Goal: Information Seeking & Learning: Learn about a topic

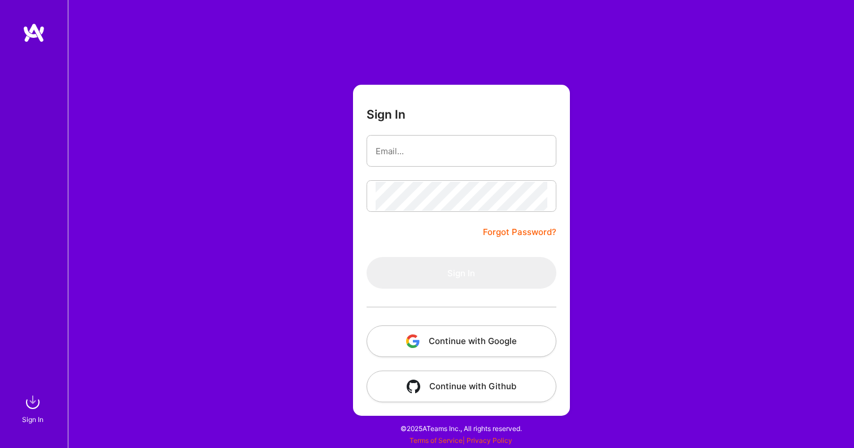
click at [486, 340] on button "Continue with Google" at bounding box center [462, 341] width 190 height 32
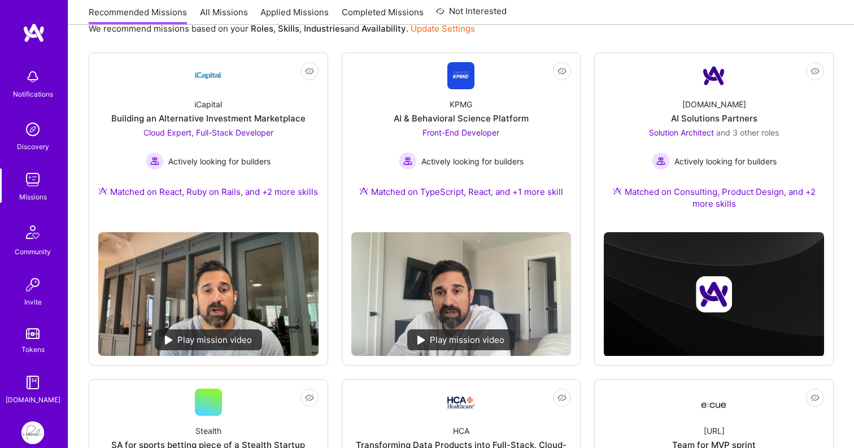
scroll to position [140, 0]
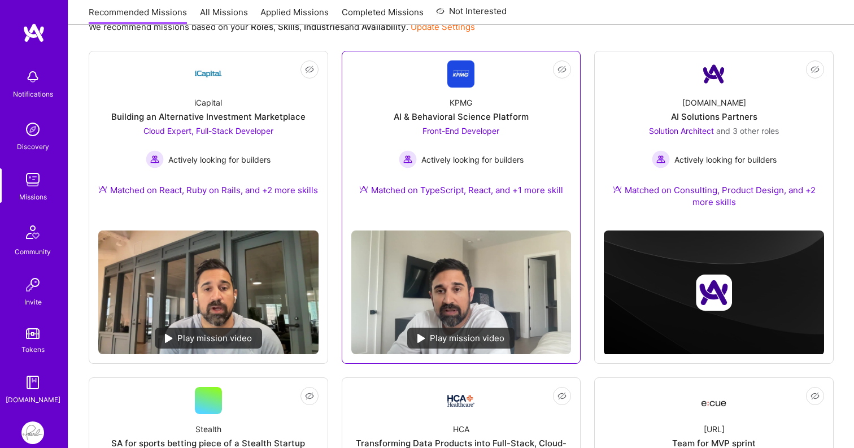
click at [496, 132] on span "Front-End Developer" at bounding box center [461, 131] width 77 height 10
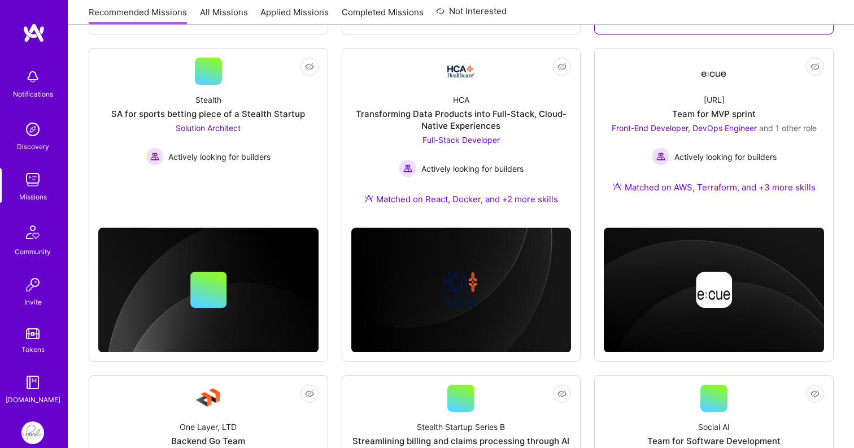
scroll to position [469, 0]
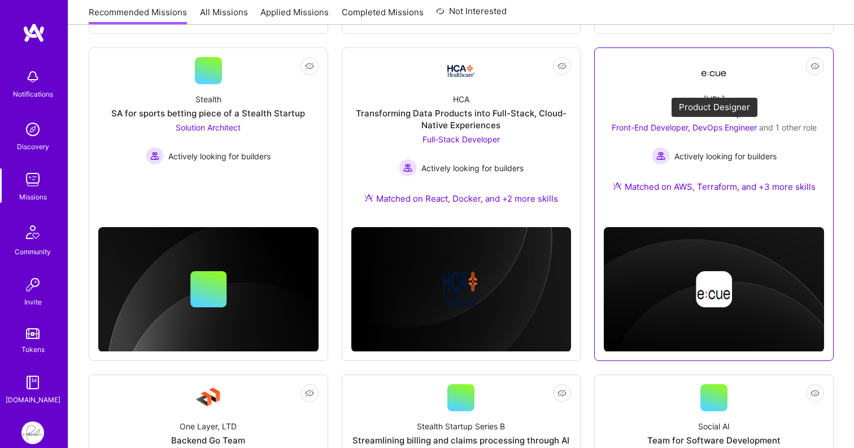
click at [710, 129] on span "Front-End Developer, DevOps Engineer" at bounding box center [684, 128] width 145 height 10
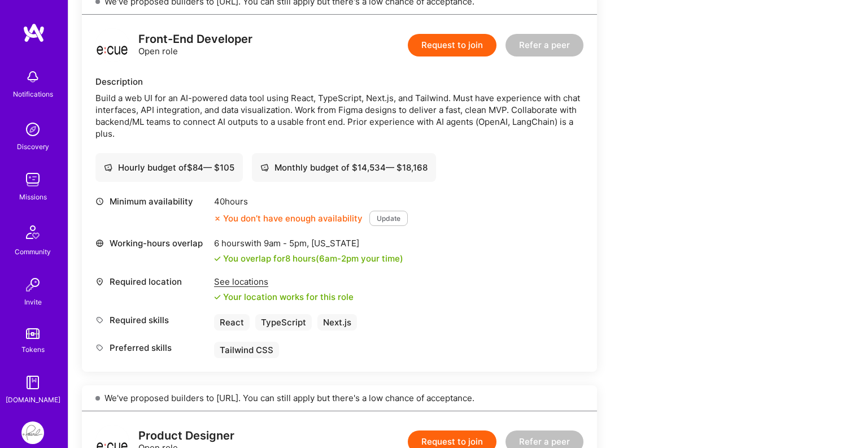
scroll to position [684, 0]
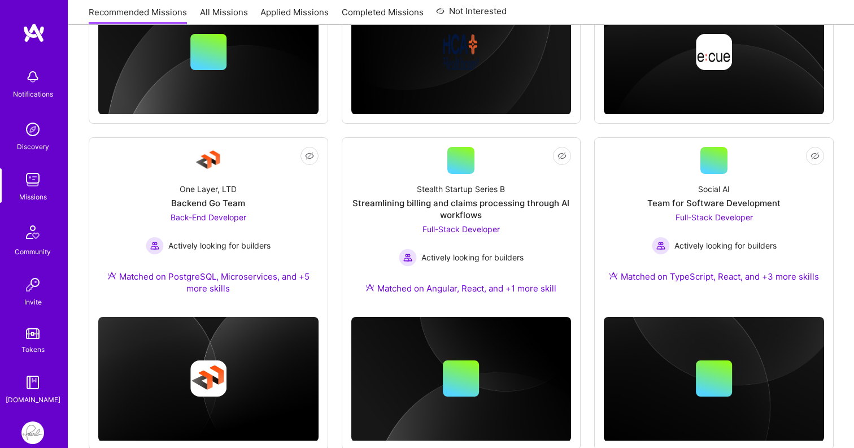
scroll to position [736, 0]
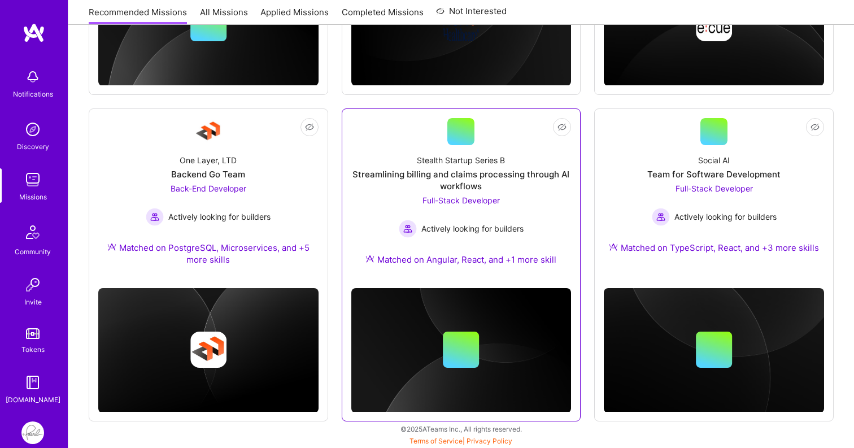
click at [484, 171] on div "Streamlining billing and claims processing through AI workflows" at bounding box center [461, 180] width 220 height 24
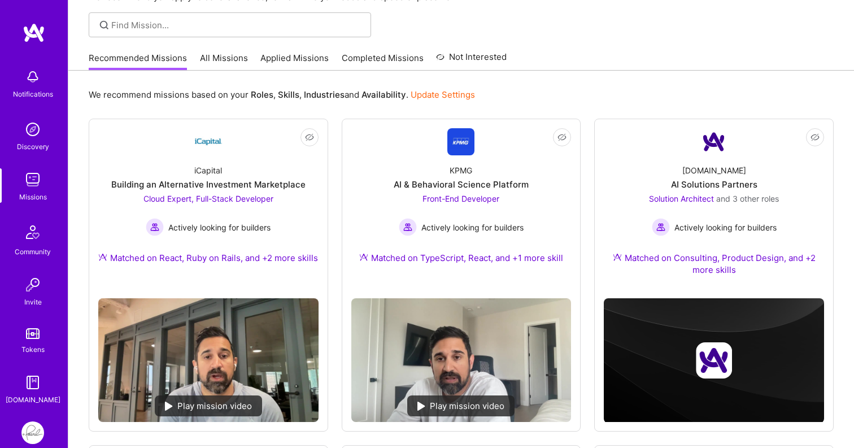
click at [513, 29] on div at bounding box center [461, 24] width 786 height 25
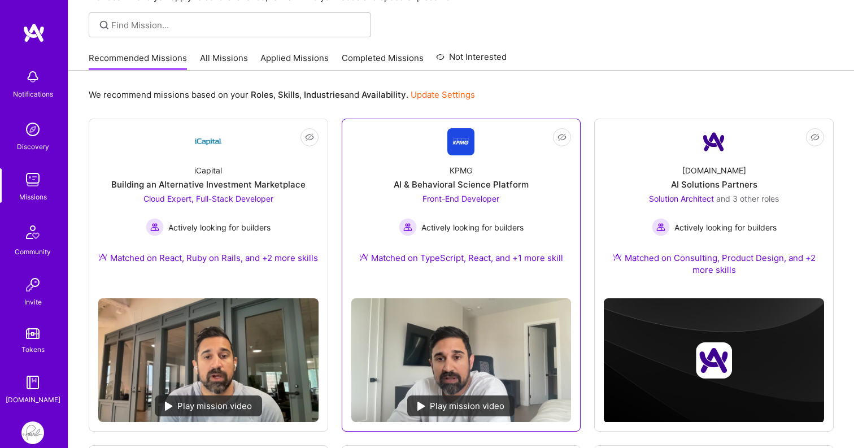
click at [452, 209] on div "Front-End Developer Actively looking for builders" at bounding box center [461, 215] width 125 height 44
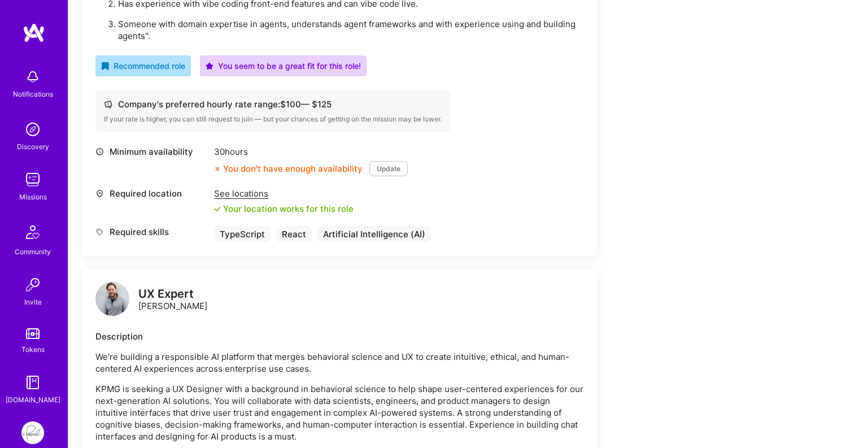
scroll to position [464, 0]
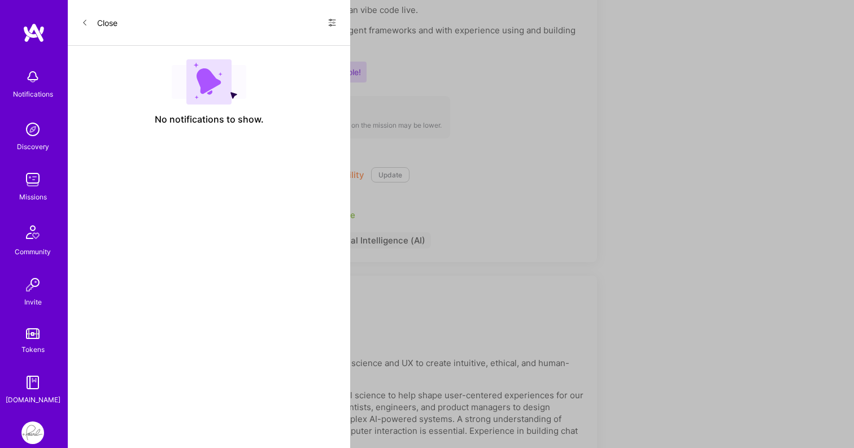
scroll to position [72, 0]
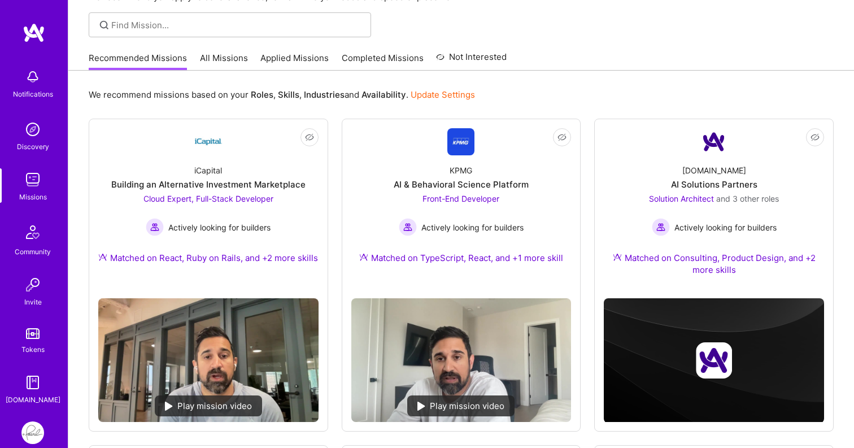
click at [577, 54] on div "Recommended Missions All Missions Applied Missions Completed Missions Not Inter…" at bounding box center [461, 58] width 745 height 24
